Goal: Use online tool/utility: Utilize a website feature to perform a specific function

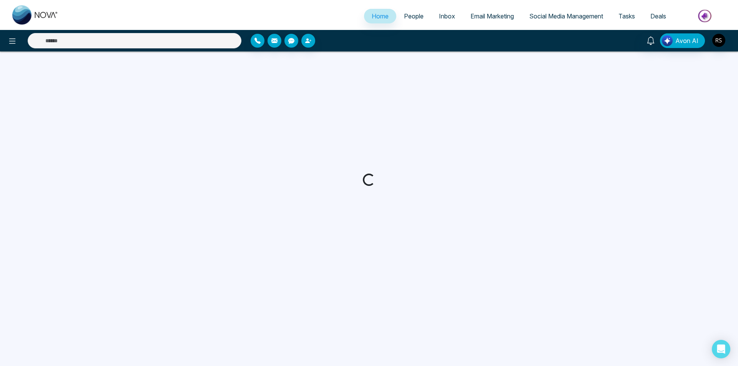
select select "*"
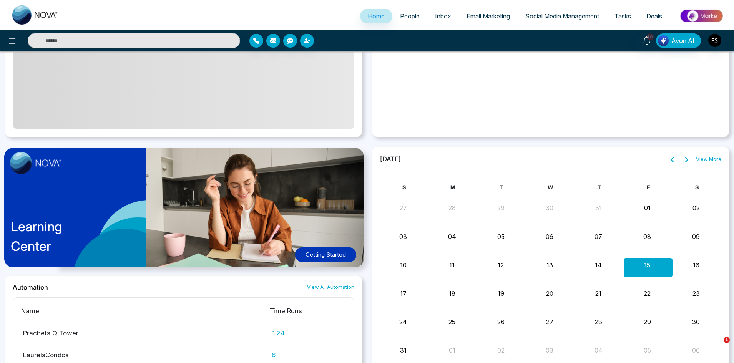
scroll to position [617, 0]
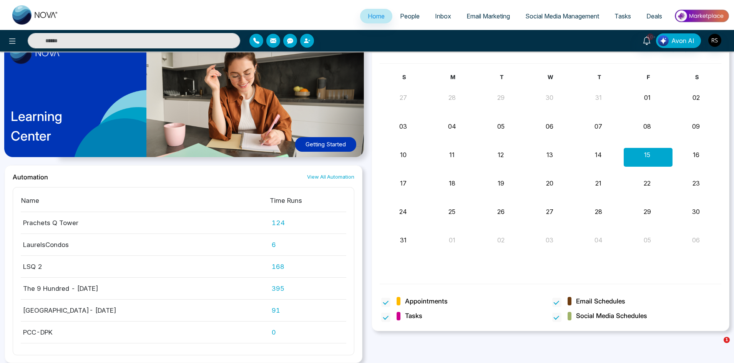
click at [414, 13] on span "People" at bounding box center [410, 16] width 20 height 8
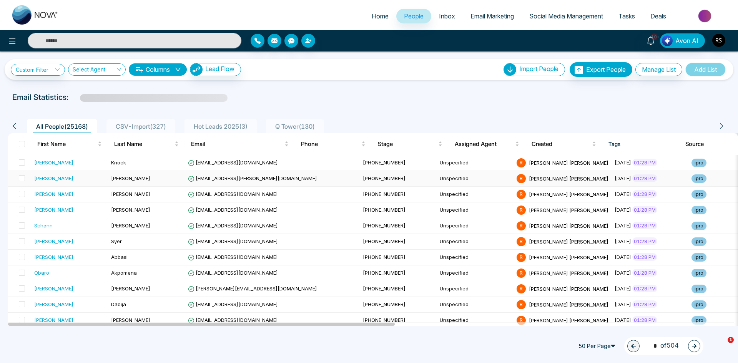
click at [179, 181] on td "[PERSON_NAME]" at bounding box center [146, 179] width 77 height 16
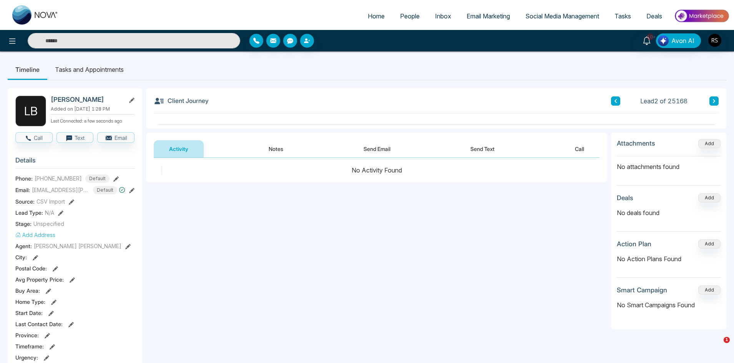
click at [261, 147] on button "Notes" at bounding box center [275, 148] width 45 height 17
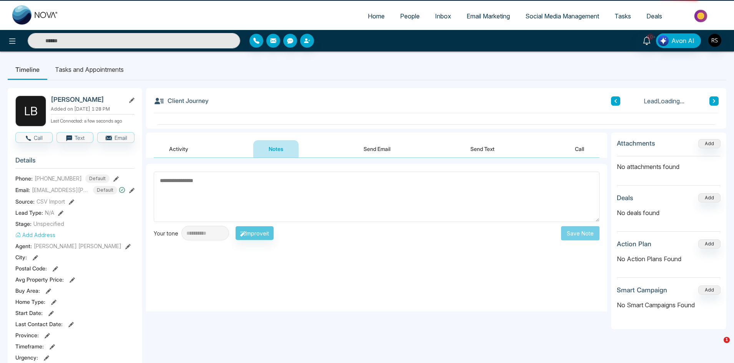
click at [395, 153] on button "Send Email" at bounding box center [377, 148] width 58 height 17
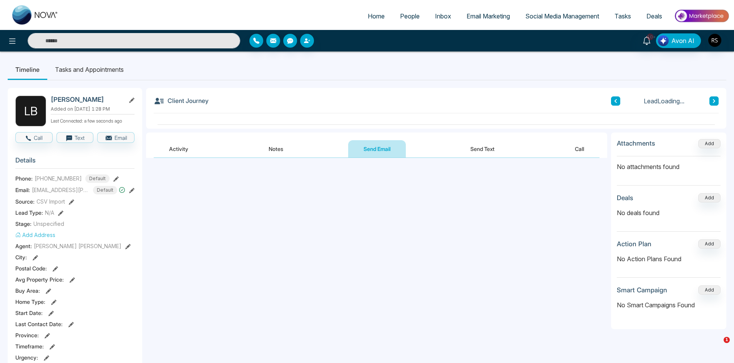
click at [476, 153] on button "Send Text" at bounding box center [482, 148] width 55 height 17
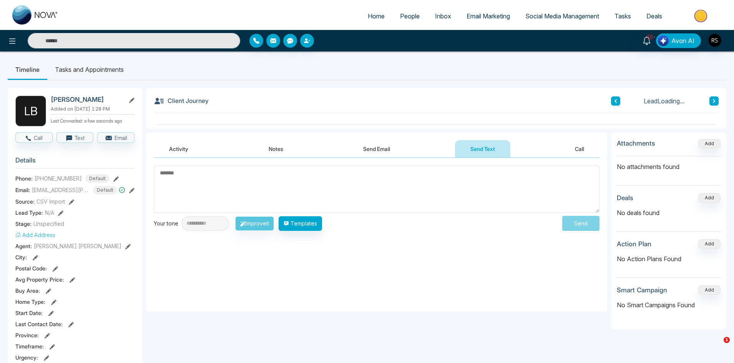
click at [578, 150] on button "Call" at bounding box center [579, 148] width 40 height 17
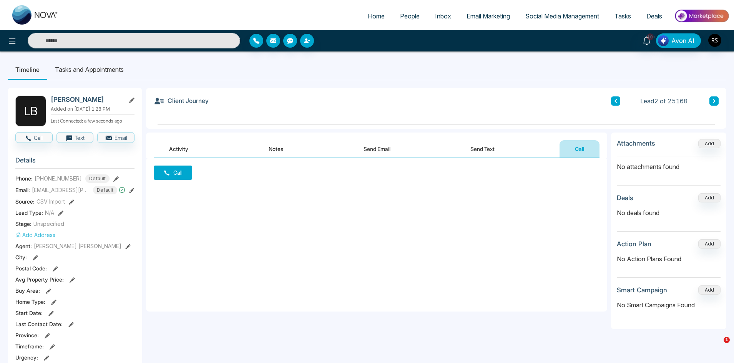
click at [441, 18] on span "Inbox" at bounding box center [443, 16] width 16 height 8
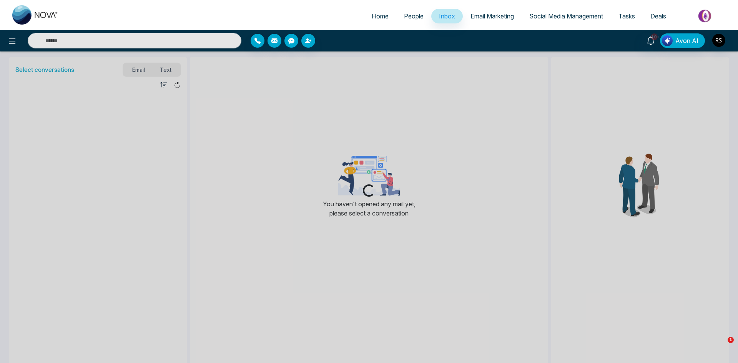
drag, startPoint x: 171, startPoint y: 71, endPoint x: 149, endPoint y: 70, distance: 21.9
click at [170, 71] on div "Loading..." at bounding box center [369, 181] width 738 height 363
click at [480, 16] on span "Email Marketing" at bounding box center [491, 16] width 43 height 8
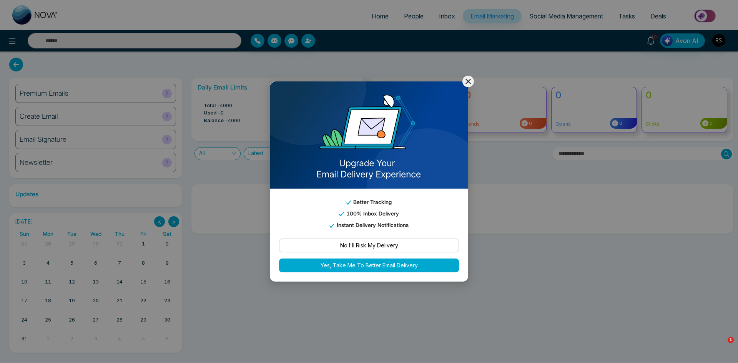
click at [371, 248] on button "No I'll Risk My Delivery" at bounding box center [369, 246] width 180 height 14
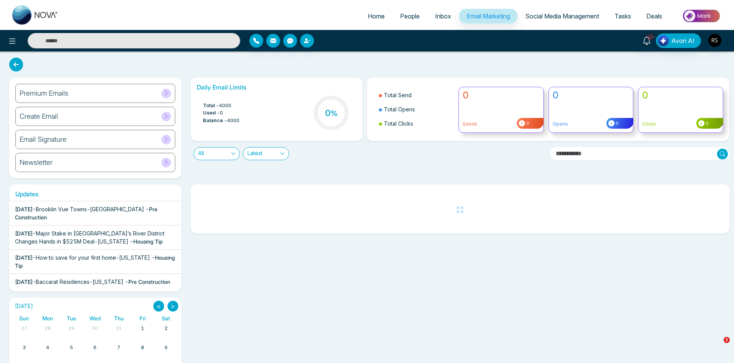
click at [568, 18] on span "Social Media Management" at bounding box center [562, 16] width 74 height 8
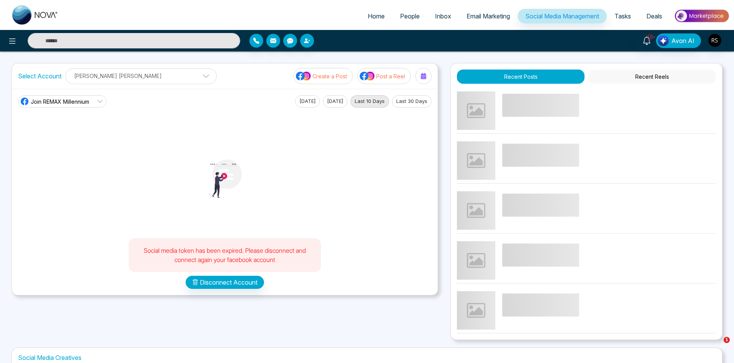
click at [655, 18] on span "Deals" at bounding box center [654, 16] width 16 height 8
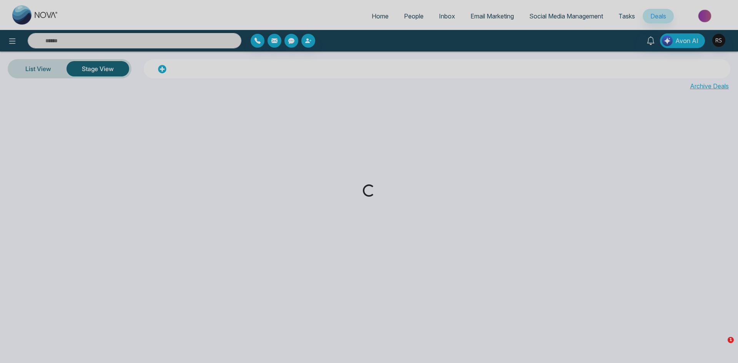
click at [683, 39] on div "Loading..." at bounding box center [369, 181] width 738 height 363
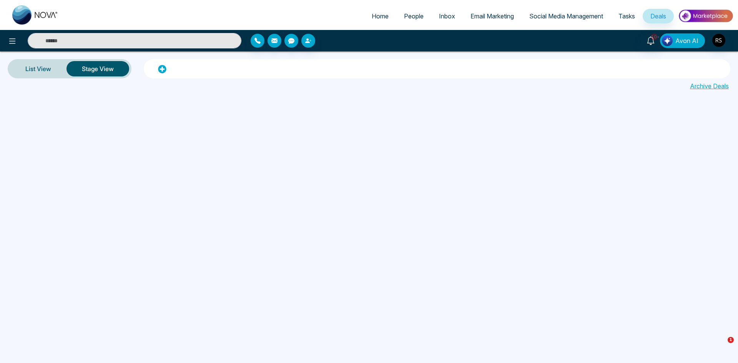
click at [680, 39] on span "Avon AI" at bounding box center [686, 40] width 23 height 9
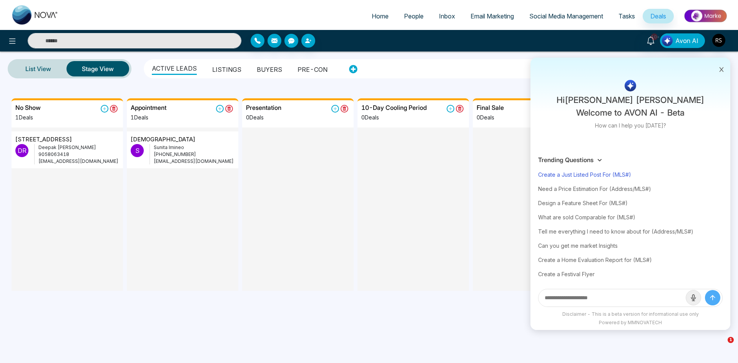
click at [605, 176] on div "Create a Just Listed Post For (MLS#)" at bounding box center [630, 175] width 184 height 14
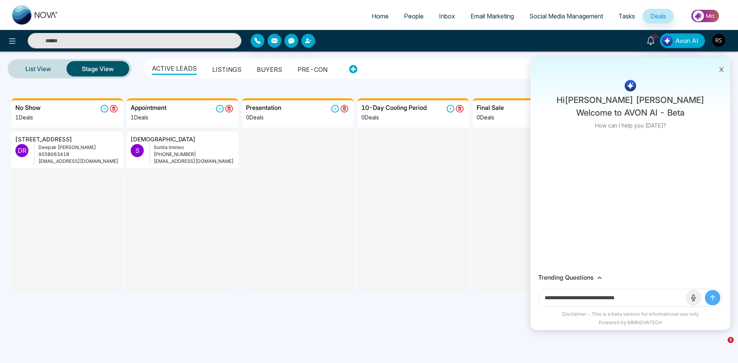
click at [648, 294] on input "**********" at bounding box center [611, 297] width 147 height 17
paste input "*********"
type input "**********"
click at [710, 298] on icon "submit" at bounding box center [712, 297] width 5 height 5
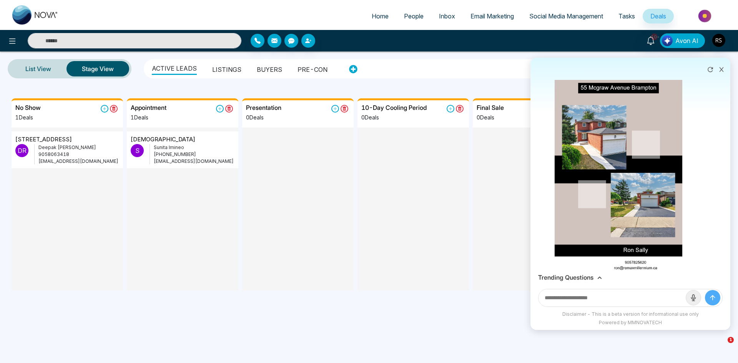
scroll to position [153, 0]
